Goal: Task Accomplishment & Management: Manage account settings

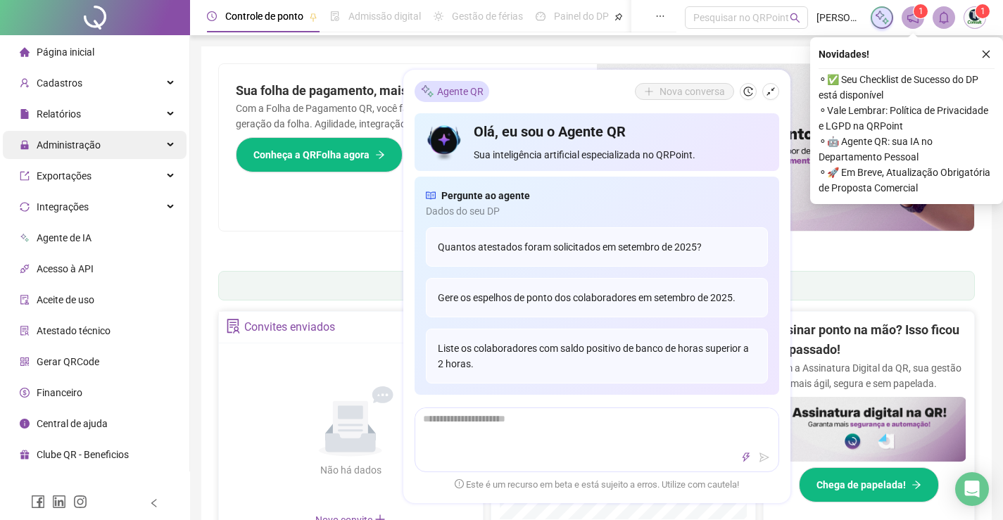
click at [106, 151] on div "Administração" at bounding box center [95, 145] width 184 height 28
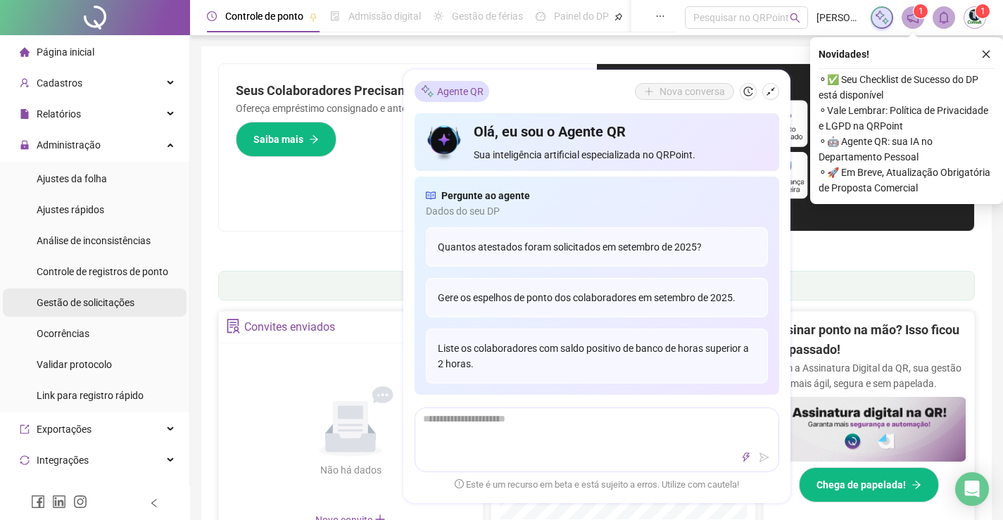
click at [84, 299] on span "Gestão de solicitações" at bounding box center [86, 302] width 98 height 11
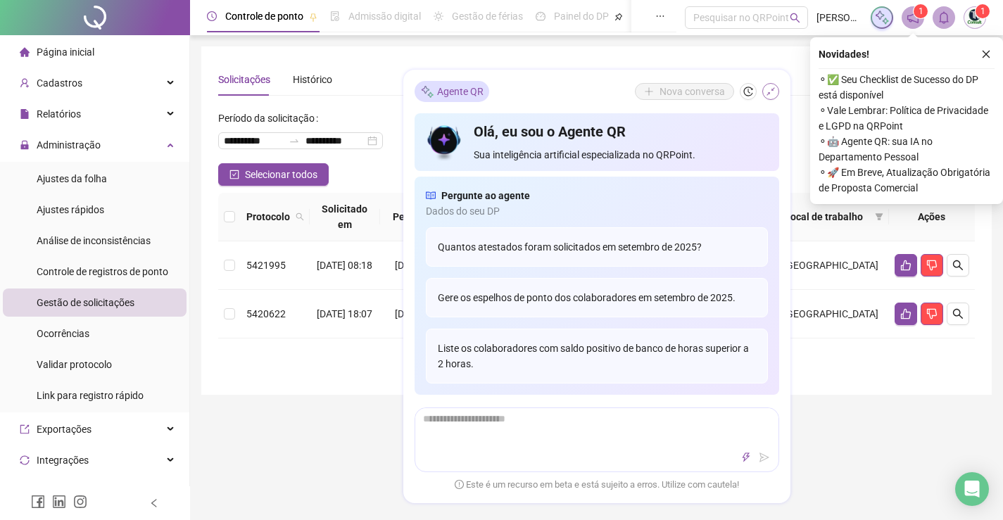
click at [775, 93] on icon "shrink" at bounding box center [771, 92] width 10 height 10
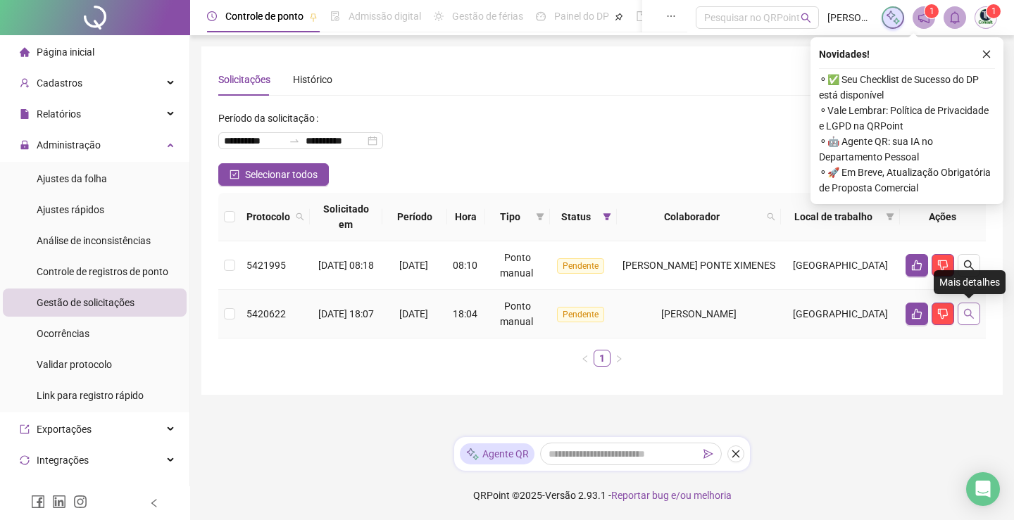
click at [965, 322] on button "button" at bounding box center [969, 314] width 23 height 23
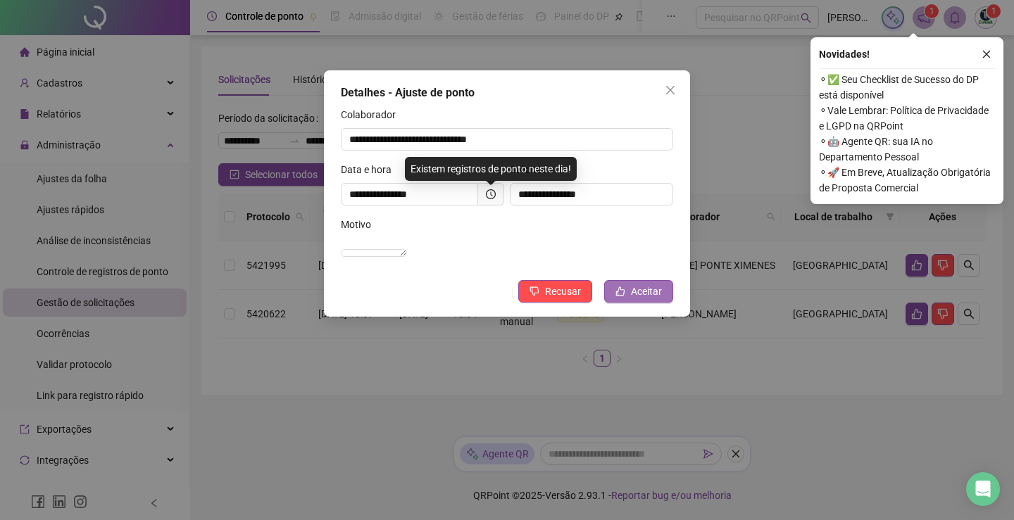
click at [633, 299] on span "Aceitar" at bounding box center [646, 291] width 31 height 15
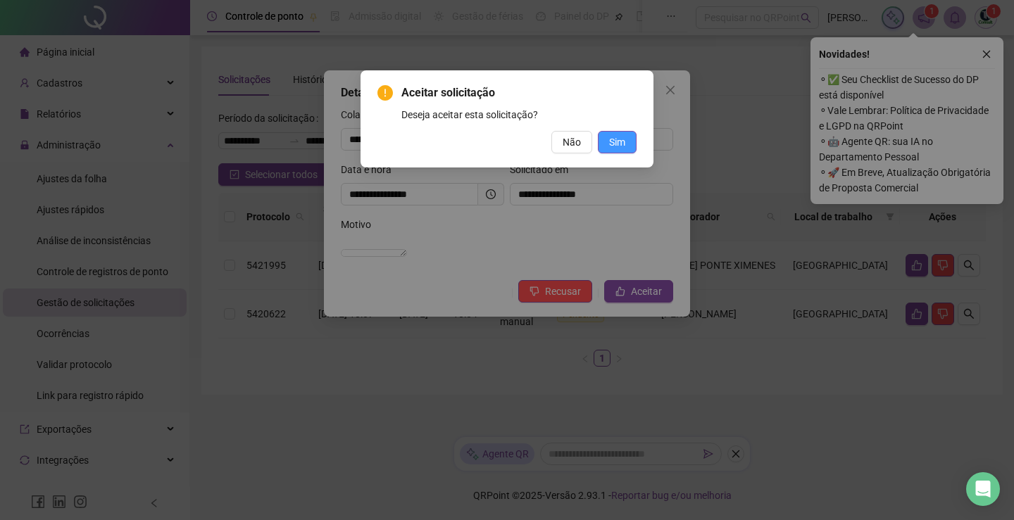
click at [622, 145] on span "Sim" at bounding box center [617, 141] width 16 height 15
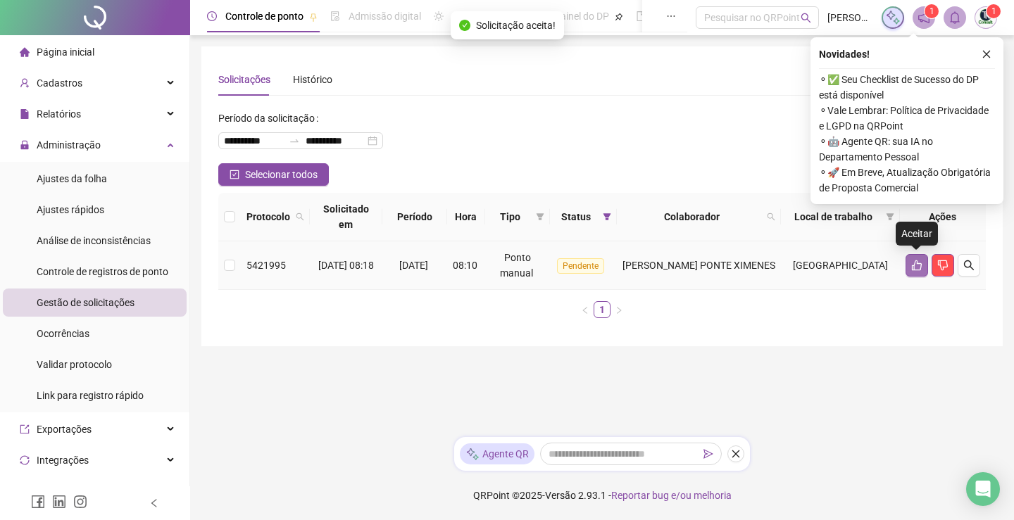
click at [913, 265] on icon "like" at bounding box center [916, 265] width 11 height 11
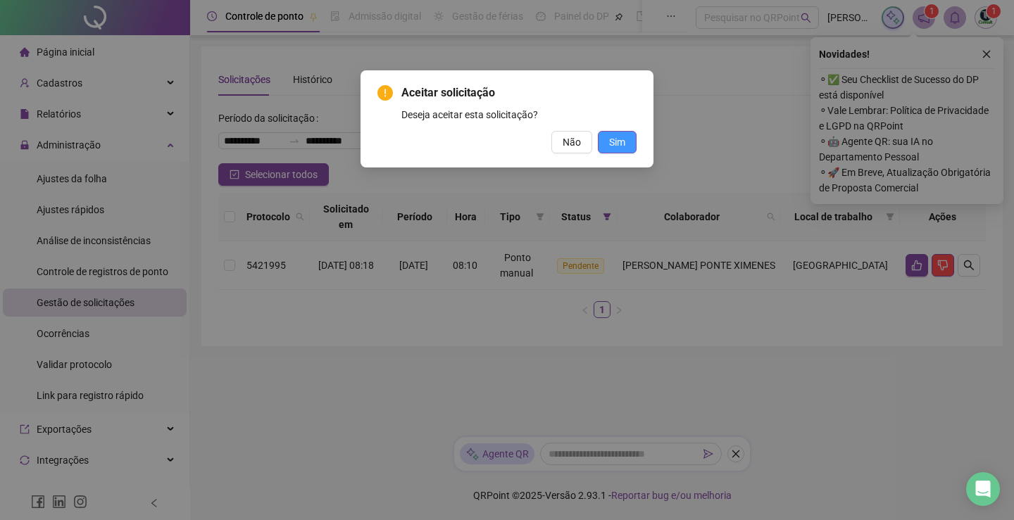
click at [622, 146] on span "Sim" at bounding box center [617, 141] width 16 height 15
